Goal: Task Accomplishment & Management: Use online tool/utility

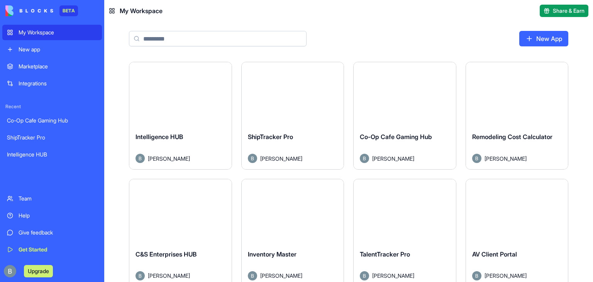
click at [422, 39] on div "New App" at bounding box center [348, 42] width 489 height 40
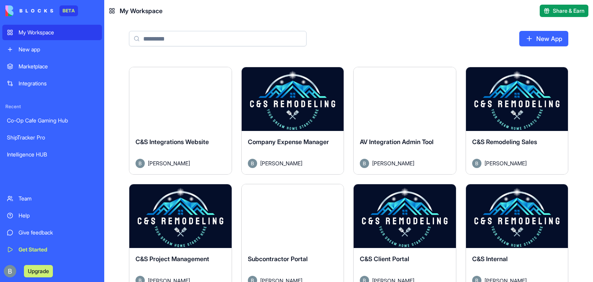
scroll to position [227, 0]
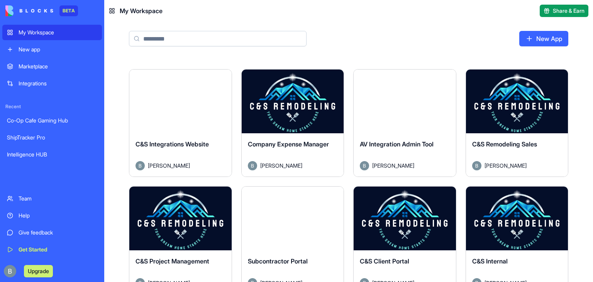
click at [407, 222] on button "Launch" at bounding box center [405, 218] width 58 height 15
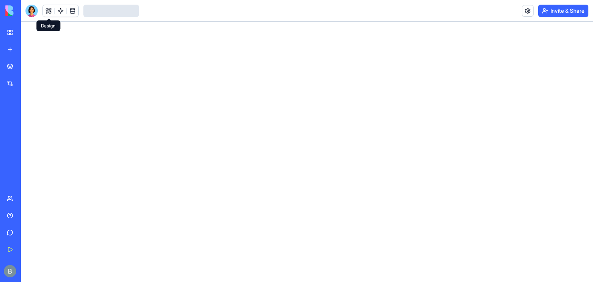
click at [35, 10] on div at bounding box center [31, 11] width 12 height 12
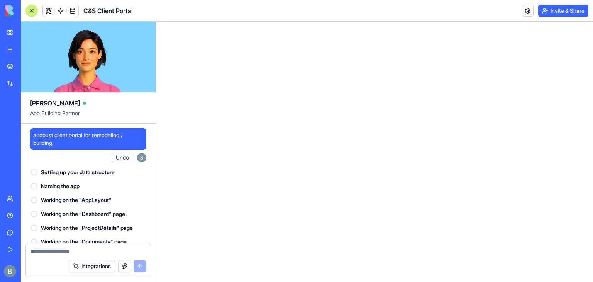
scroll to position [58743, 0]
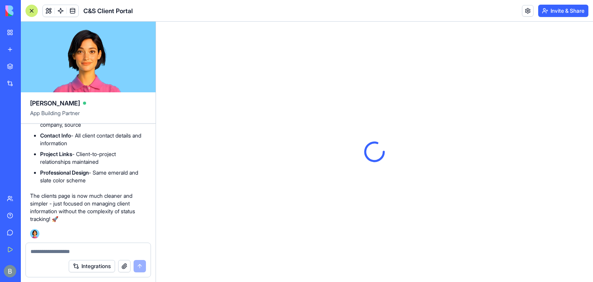
click at [93, 274] on div "Integrations" at bounding box center [88, 266] width 125 height 22
click at [90, 267] on button "Integrations" at bounding box center [92, 266] width 46 height 12
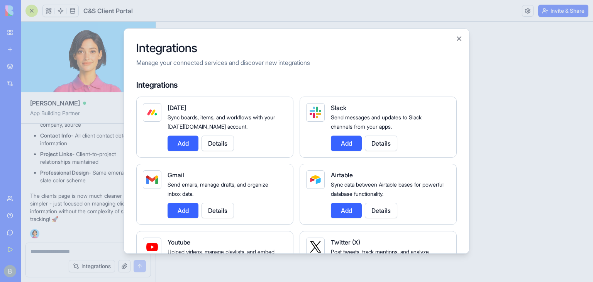
scroll to position [0, 0]
click at [178, 210] on button "Add" at bounding box center [183, 210] width 31 height 15
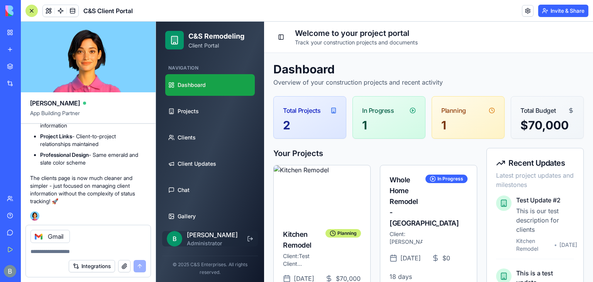
click at [117, 255] on div "Integrations" at bounding box center [88, 266] width 125 height 22
click at [105, 253] on textarea at bounding box center [88, 252] width 115 height 8
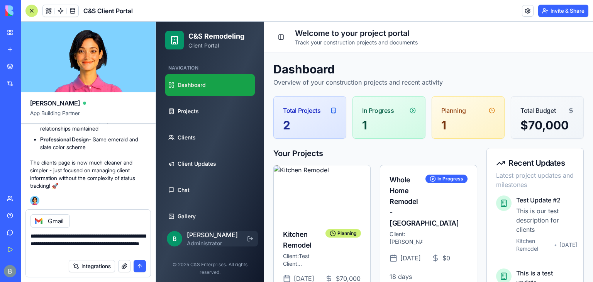
type textarea "**********"
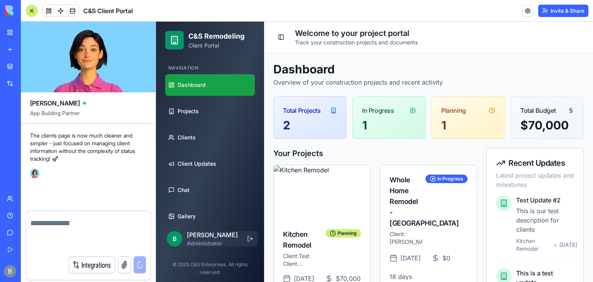
scroll to position [58788, 0]
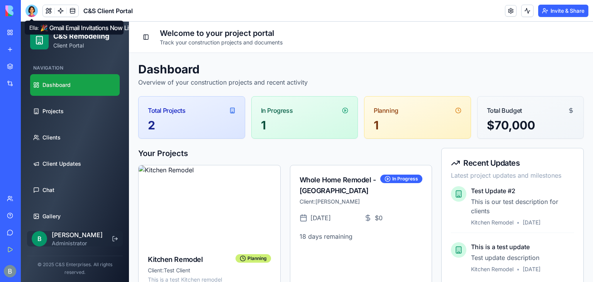
click at [34, 13] on div at bounding box center [31, 11] width 12 height 12
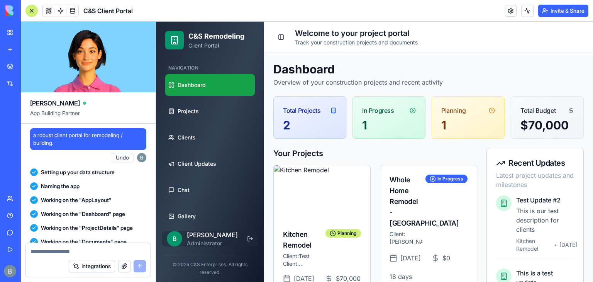
scroll to position [59435, 0]
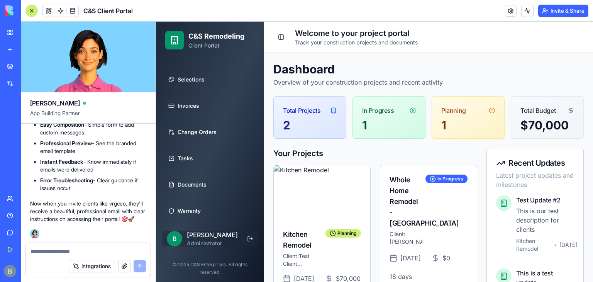
scroll to position [164, 0]
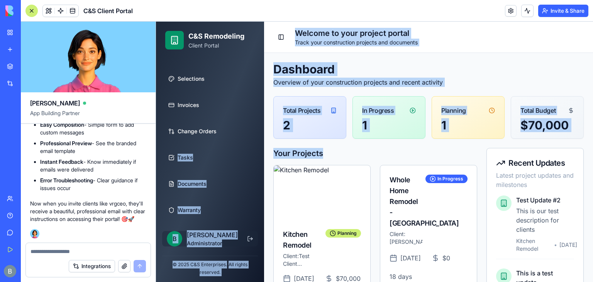
drag, startPoint x: 268, startPoint y: 172, endPoint x: 260, endPoint y: 135, distance: 37.6
click at [260, 135] on div "C&S Remodeling Client Portal Navigation Dashboard Projects Clients Client Updat…" at bounding box center [374, 238] width 437 height 433
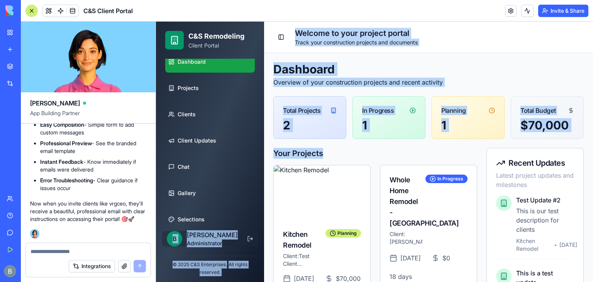
scroll to position [24, 0]
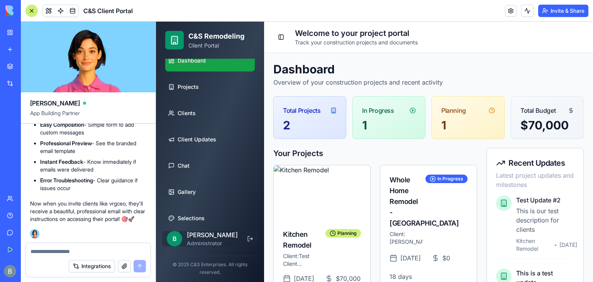
click at [201, 124] on ul "Dashboard Projects Clients Client Updates Chat Gallery Selections Invoices Chan…" at bounding box center [210, 231] width 90 height 363
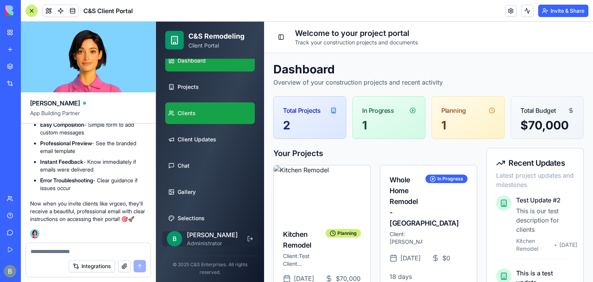
click at [199, 109] on link "Clients" at bounding box center [210, 113] width 90 height 22
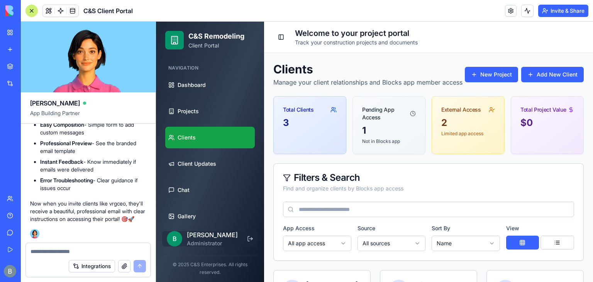
click at [34, 12] on div at bounding box center [31, 11] width 12 height 12
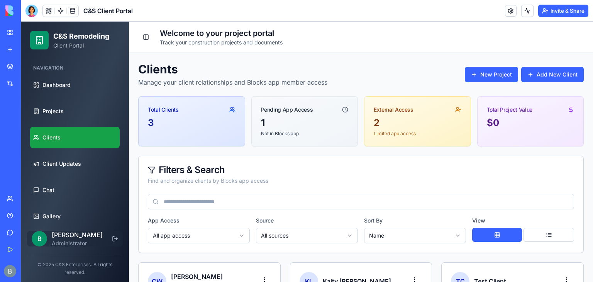
scroll to position [132, 0]
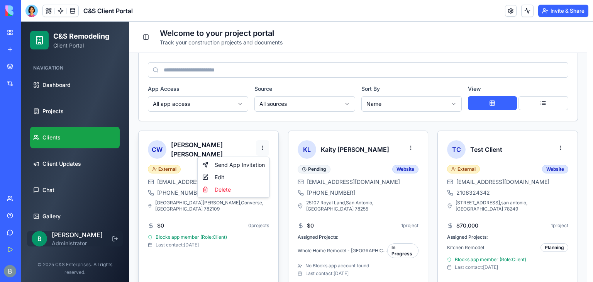
click at [262, 145] on html "C&S Remodeling Client Portal Navigation Dashboard Projects Clients Client Updat…" at bounding box center [307, 93] width 572 height 406
click at [261, 146] on html "C&S Remodeling Client Portal Navigation Dashboard Projects Clients Client Updat…" at bounding box center [307, 93] width 572 height 406
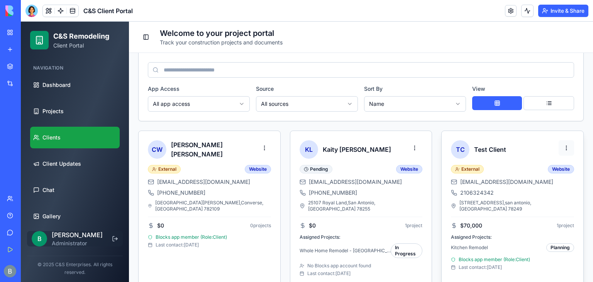
click at [560, 147] on html "C&S Remodeling Client Portal Navigation Dashboard Projects Clients Client Updat…" at bounding box center [307, 93] width 572 height 406
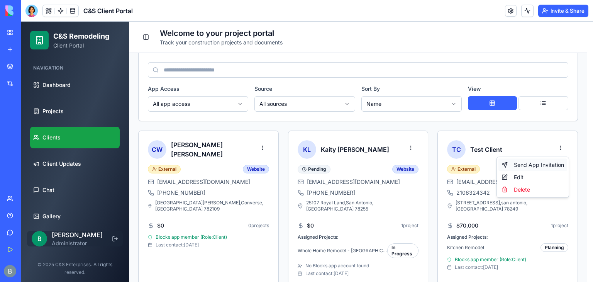
click at [531, 166] on div "Send App Invitation" at bounding box center [533, 165] width 69 height 12
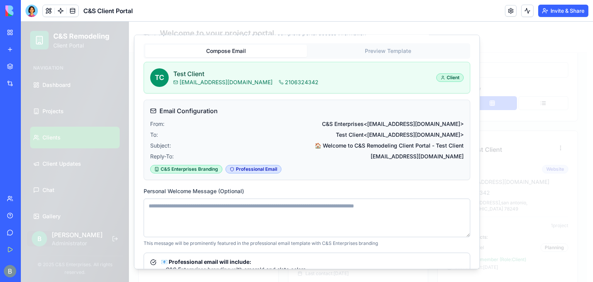
scroll to position [0, 0]
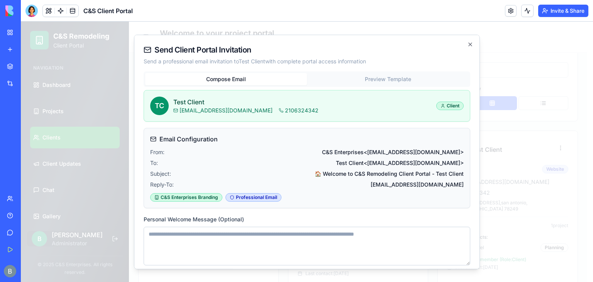
click at [368, 78] on button "Preview Template" at bounding box center [388, 79] width 162 height 12
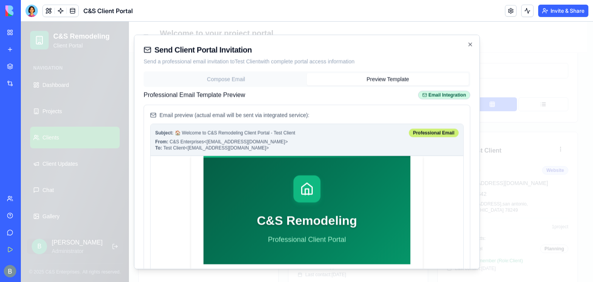
scroll to position [160, 0]
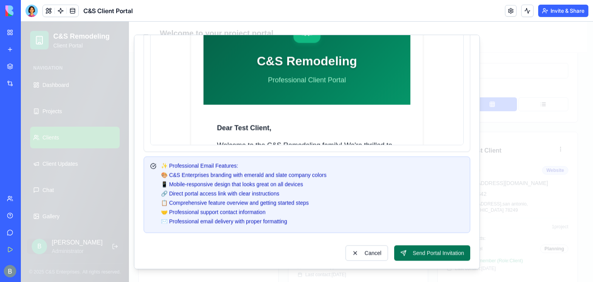
click at [431, 249] on button "Send Portal Invitation" at bounding box center [432, 252] width 76 height 15
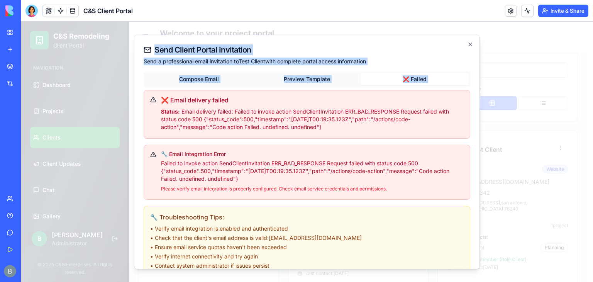
scroll to position [44, 0]
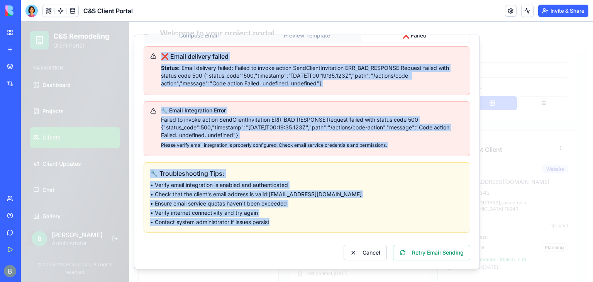
drag, startPoint x: 159, startPoint y: 95, endPoint x: 407, endPoint y: 228, distance: 281.3
click at [407, 228] on div "❌ Email delivery failed Status: Email delivery failed: Failed to invoke action …" at bounding box center [307, 139] width 327 height 186
copy div "❌ Email delivery failed Status: Email delivery failed: Failed to invoke action …"
click at [363, 255] on button "Cancel" at bounding box center [365, 252] width 43 height 15
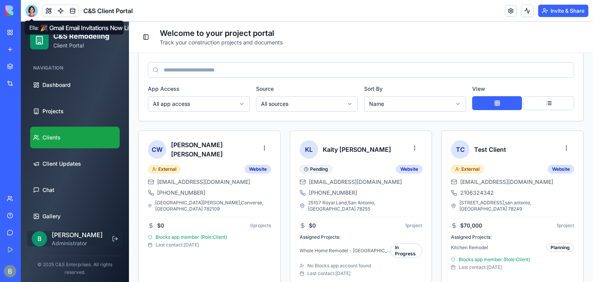
click at [32, 12] on div at bounding box center [31, 11] width 12 height 12
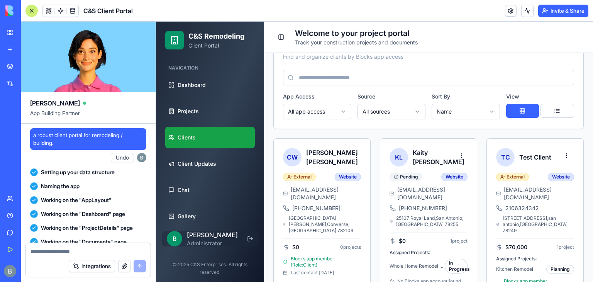
scroll to position [59435, 0]
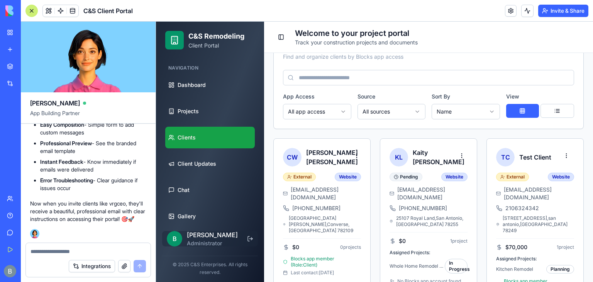
click at [56, 248] on textarea at bounding box center [88, 252] width 115 height 8
click at [56, 253] on textarea "*" at bounding box center [89, 252] width 116 height 8
click at [54, 252] on textarea "*" at bounding box center [89, 252] width 116 height 8
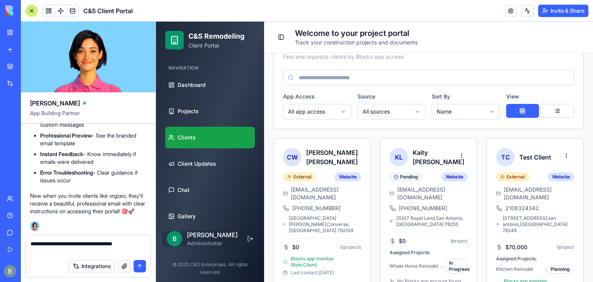
type textarea "**********"
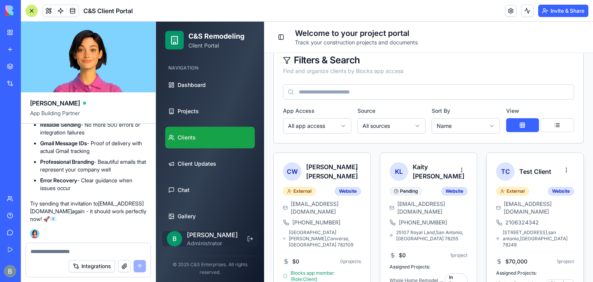
scroll to position [161, 0]
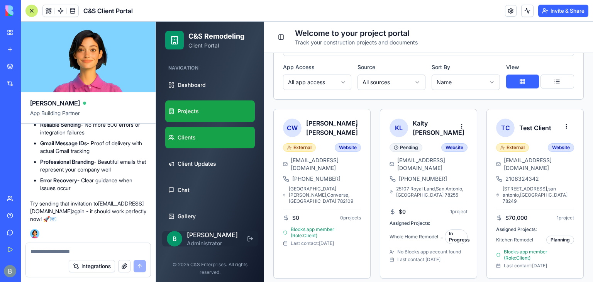
click at [225, 104] on link "Projects" at bounding box center [210, 111] width 90 height 22
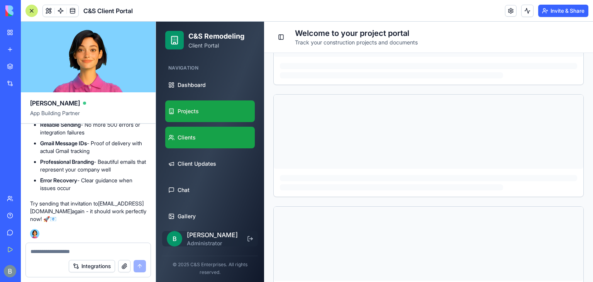
click at [212, 132] on link "Clients" at bounding box center [210, 138] width 90 height 22
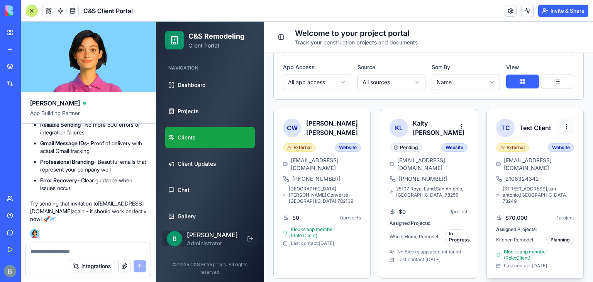
click at [562, 136] on html "C&S Remodeling Client Portal Navigation Dashboard Projects Clients Client Updat…" at bounding box center [374, 74] width 437 height 427
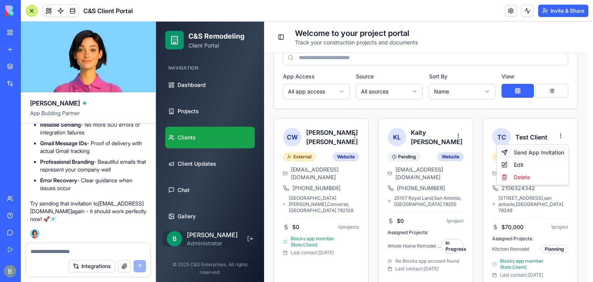
click at [536, 156] on div "Send App Invitation" at bounding box center [533, 152] width 69 height 12
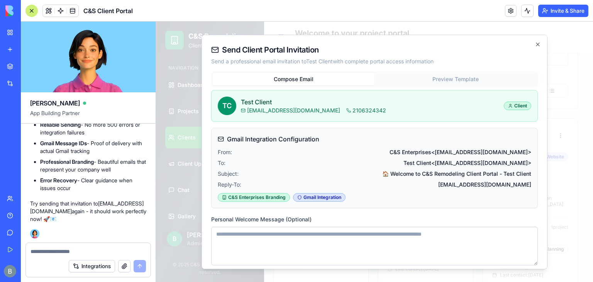
scroll to position [123, 0]
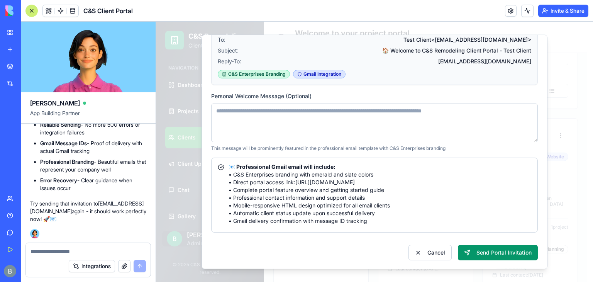
click at [491, 261] on div "Send Client Portal Invitation Send a professional email invitation to Test Clie…" at bounding box center [375, 152] width 346 height 234
click at [486, 251] on button "Send Portal Invitation" at bounding box center [498, 252] width 80 height 15
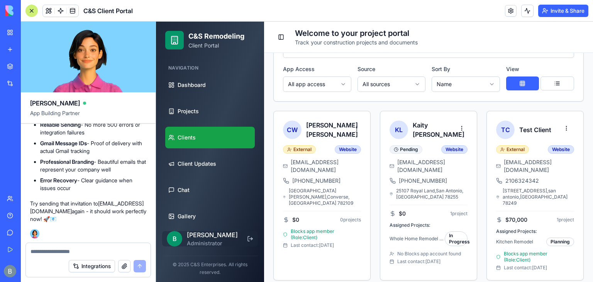
scroll to position [161, 0]
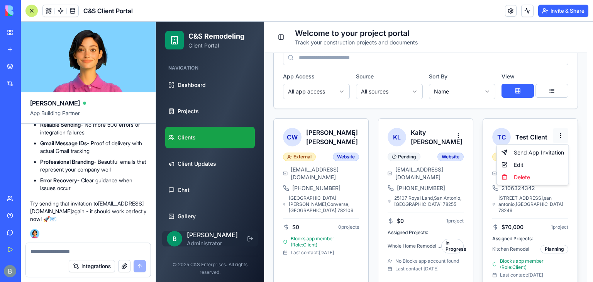
click at [561, 133] on html "C&S Remodeling Client Portal Navigation Dashboard Projects Clients Client Updat…" at bounding box center [374, 79] width 437 height 436
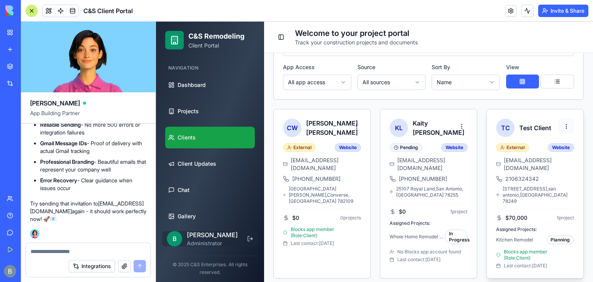
scroll to position [152, 0]
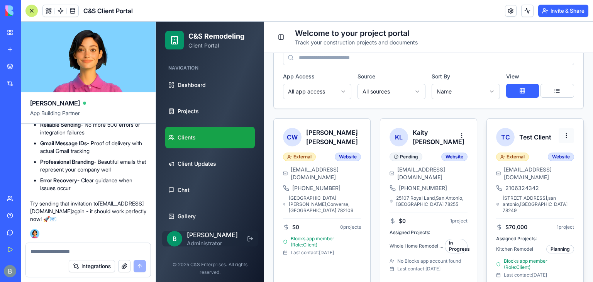
click at [560, 145] on html "C&S Remodeling Client Portal Navigation Dashboard Projects Clients Client Updat…" at bounding box center [374, 83] width 437 height 427
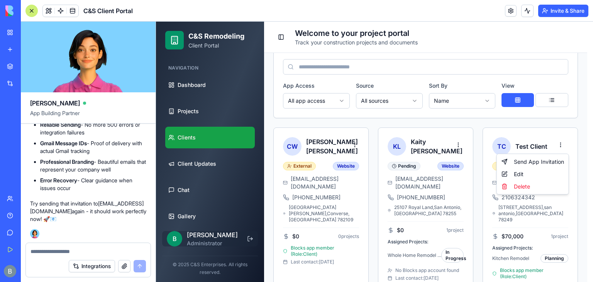
click at [560, 145] on html "C&S Remodeling Client Portal Navigation Dashboard Projects Clients Client Updat…" at bounding box center [374, 88] width 437 height 436
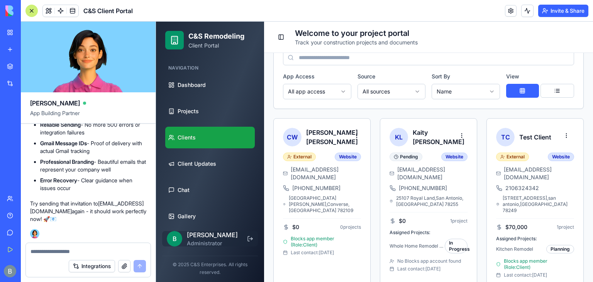
click at [8, 30] on link "My Workspace" at bounding box center [17, 32] width 31 height 15
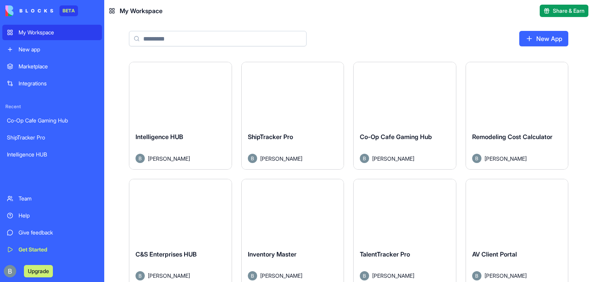
click at [187, 97] on button "Launch" at bounding box center [180, 94] width 58 height 15
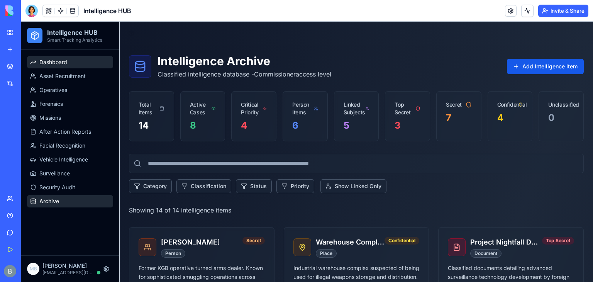
click at [59, 63] on span "Dashboard" at bounding box center [53, 62] width 28 height 8
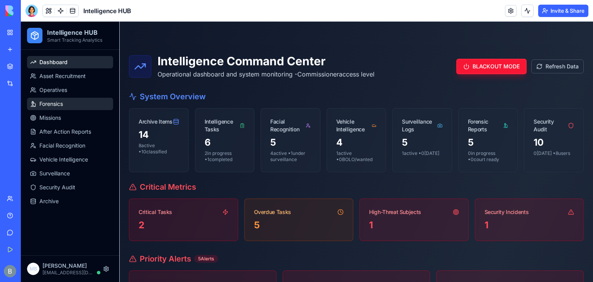
click at [84, 105] on link "Forensics" at bounding box center [70, 104] width 86 height 12
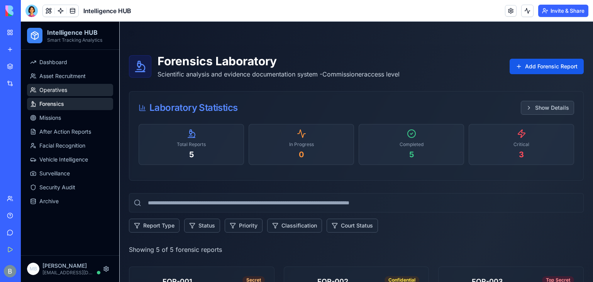
click at [78, 85] on link "Operatives" at bounding box center [70, 90] width 86 height 12
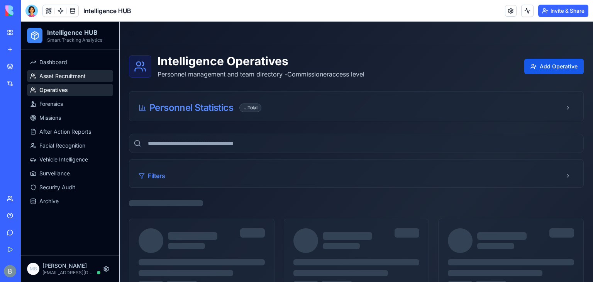
click at [76, 80] on span "Asset Recruitment" at bounding box center [62, 76] width 46 height 8
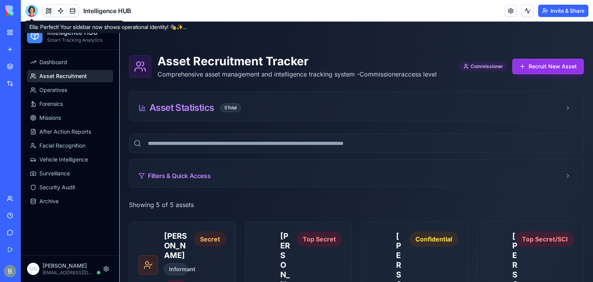
click at [32, 12] on div at bounding box center [31, 11] width 12 height 12
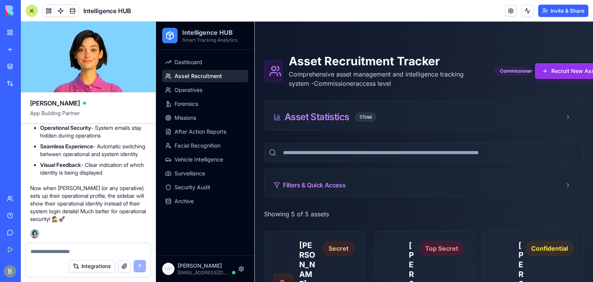
click at [81, 261] on button "Integrations" at bounding box center [92, 266] width 46 height 12
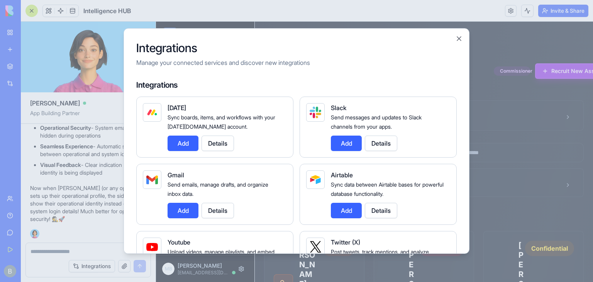
click at [60, 249] on div at bounding box center [296, 141] width 593 height 282
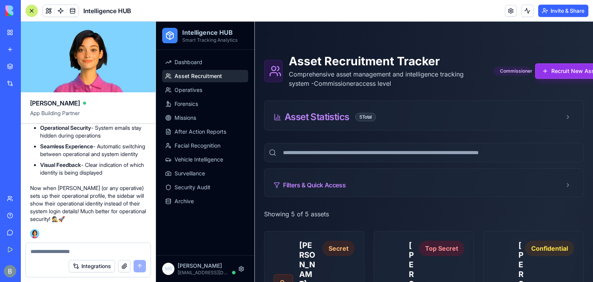
click at [61, 249] on textarea at bounding box center [88, 252] width 115 height 8
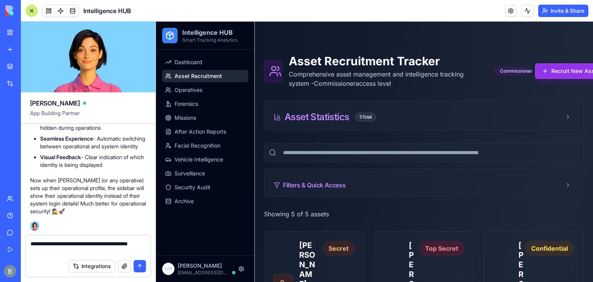
type textarea "**********"
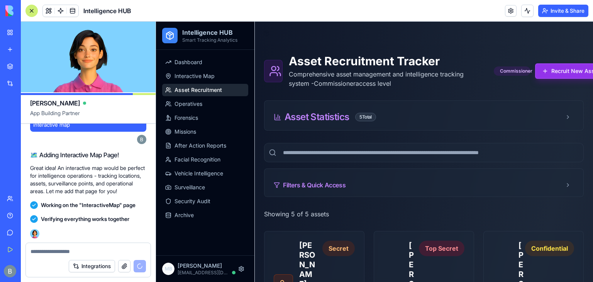
scroll to position [29126, 0]
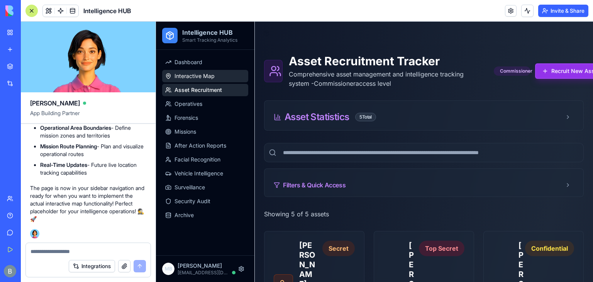
click at [209, 71] on link "Interactive Map" at bounding box center [205, 76] width 86 height 12
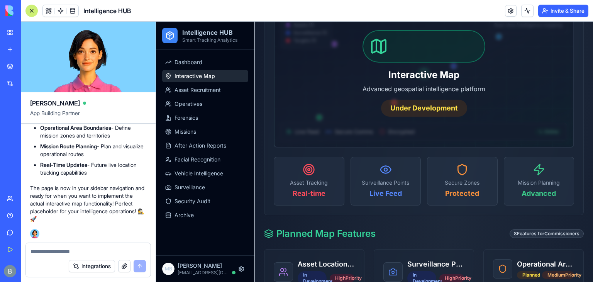
scroll to position [400, 0]
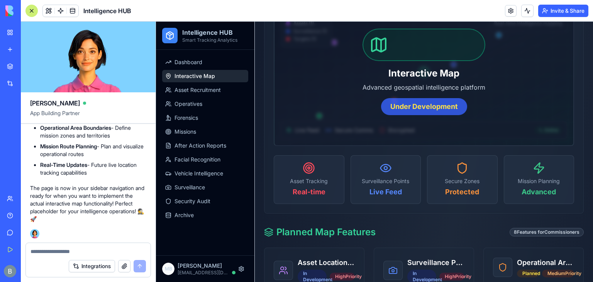
click at [433, 108] on div "Under Development" at bounding box center [424, 106] width 86 height 17
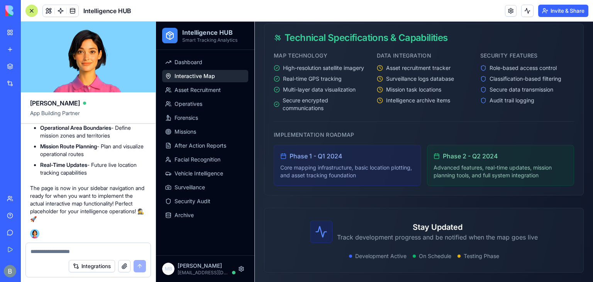
scroll to position [0, 0]
